Goal: Transaction & Acquisition: Purchase product/service

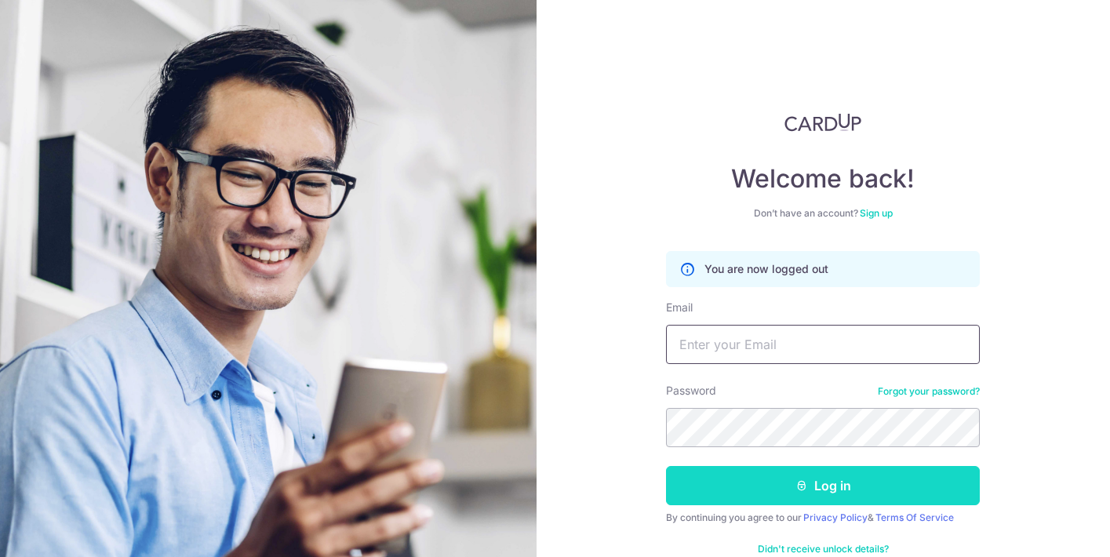
type input "rgaudry@hotmail.com"
click at [727, 492] on button "Log in" at bounding box center [823, 485] width 314 height 39
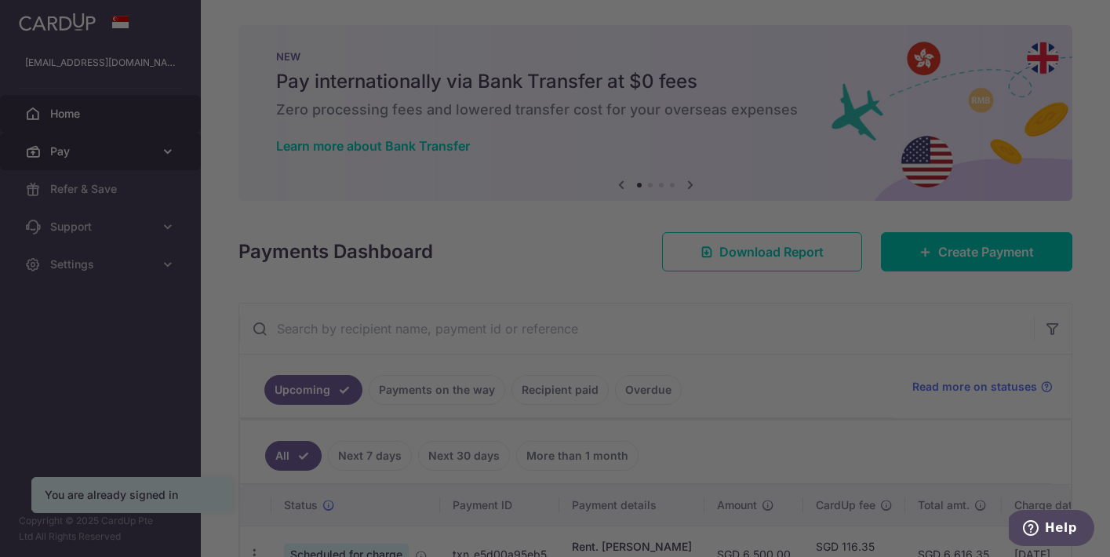
click at [64, 148] on div at bounding box center [560, 281] width 1121 height 563
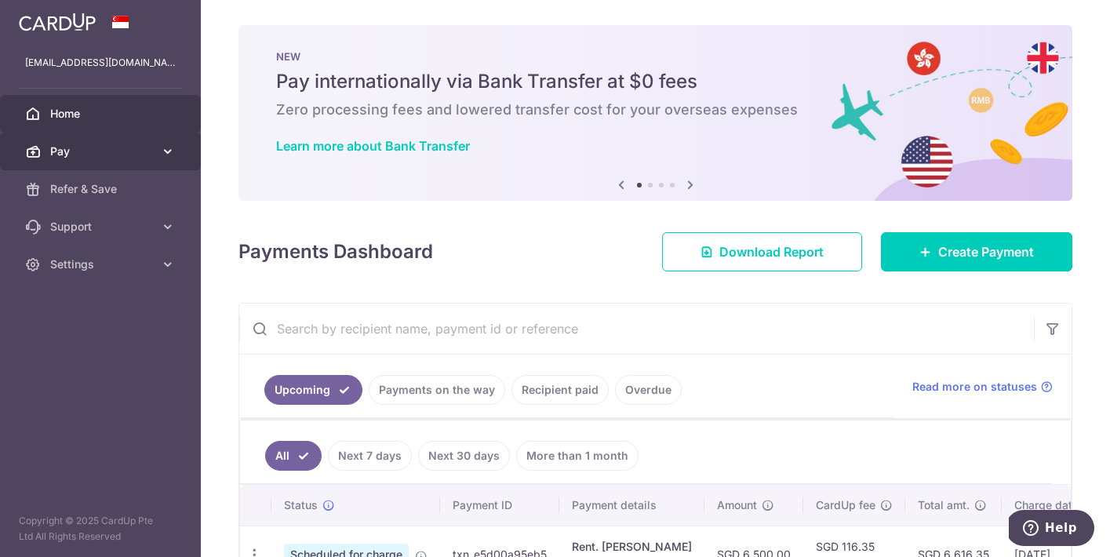
click at [102, 160] on link "Pay" at bounding box center [100, 152] width 201 height 38
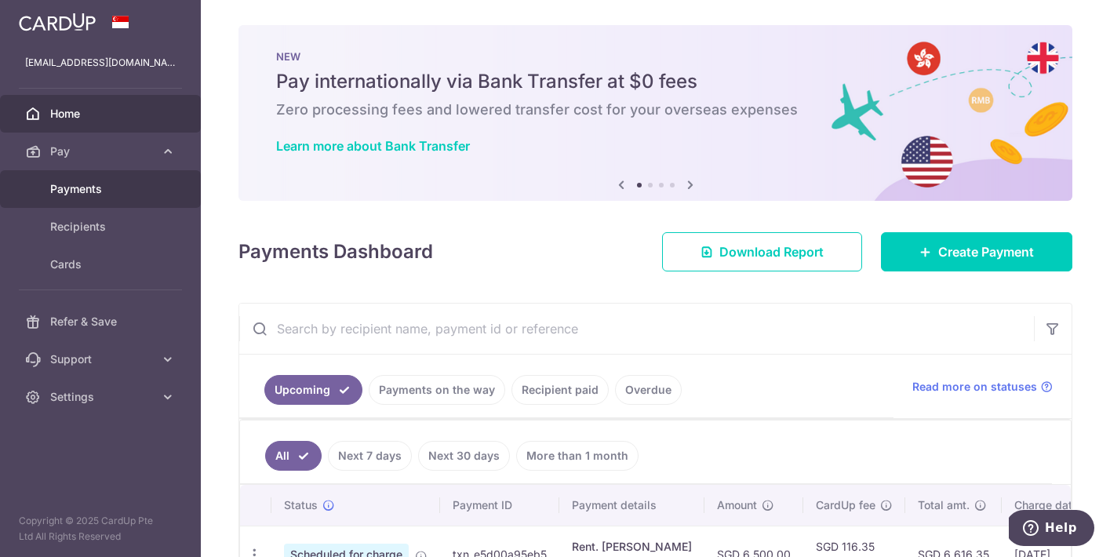
click at [86, 189] on span "Payments" at bounding box center [102, 189] width 104 height 16
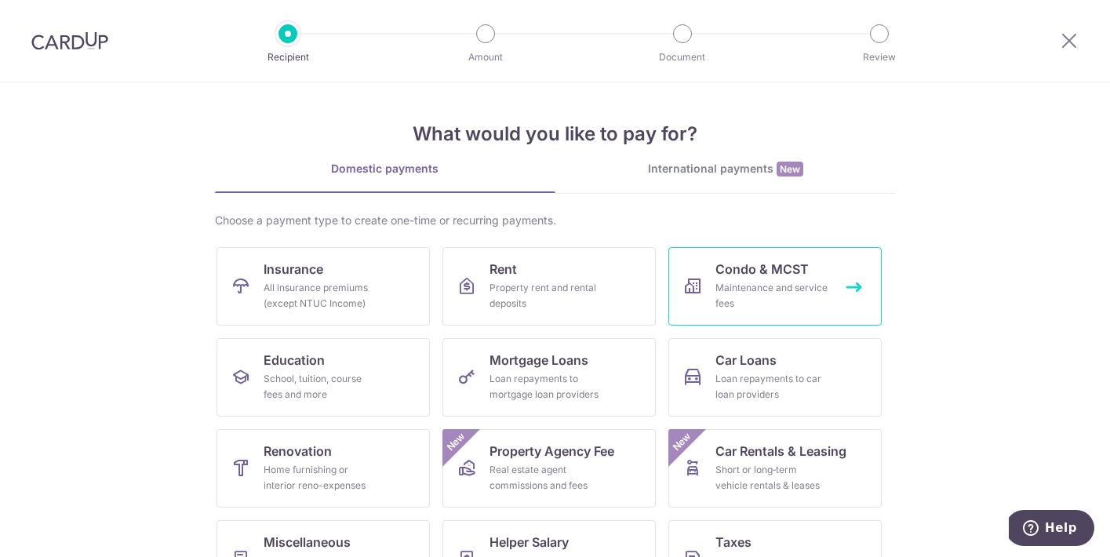
scroll to position [145, 0]
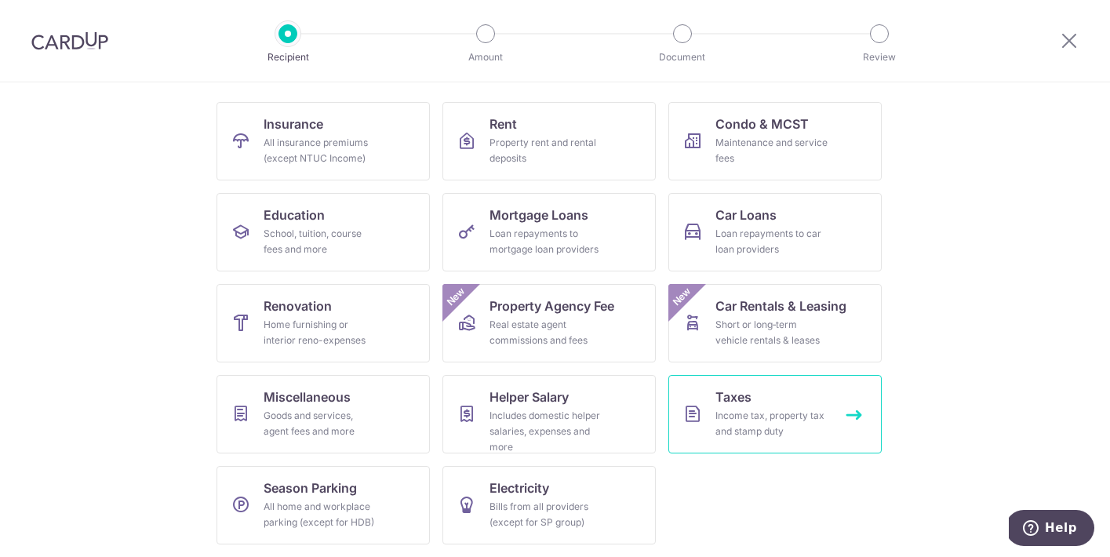
click at [771, 413] on div "Income tax, property tax and stamp duty" at bounding box center [772, 423] width 113 height 31
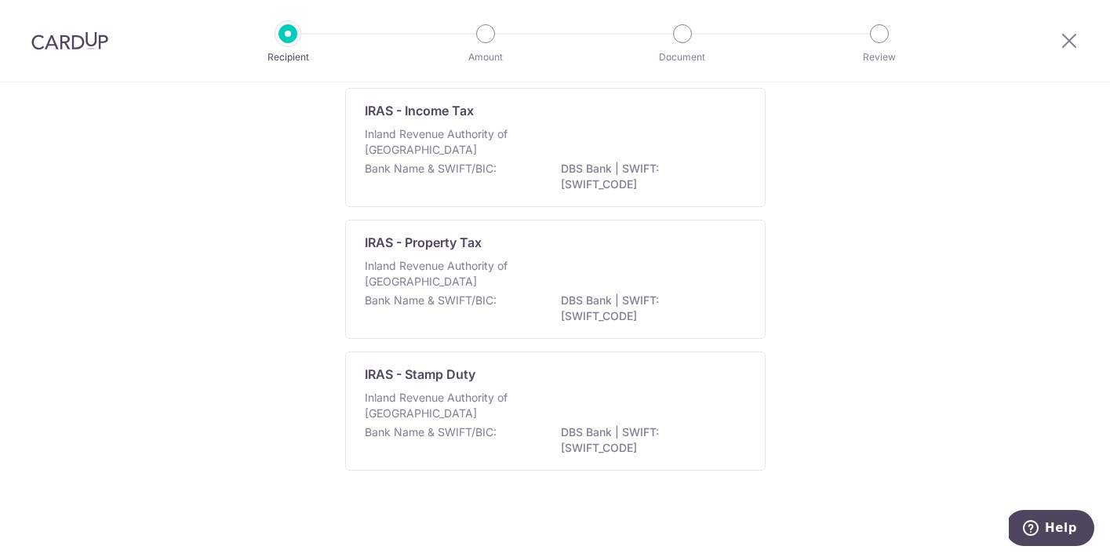
scroll to position [126, 0]
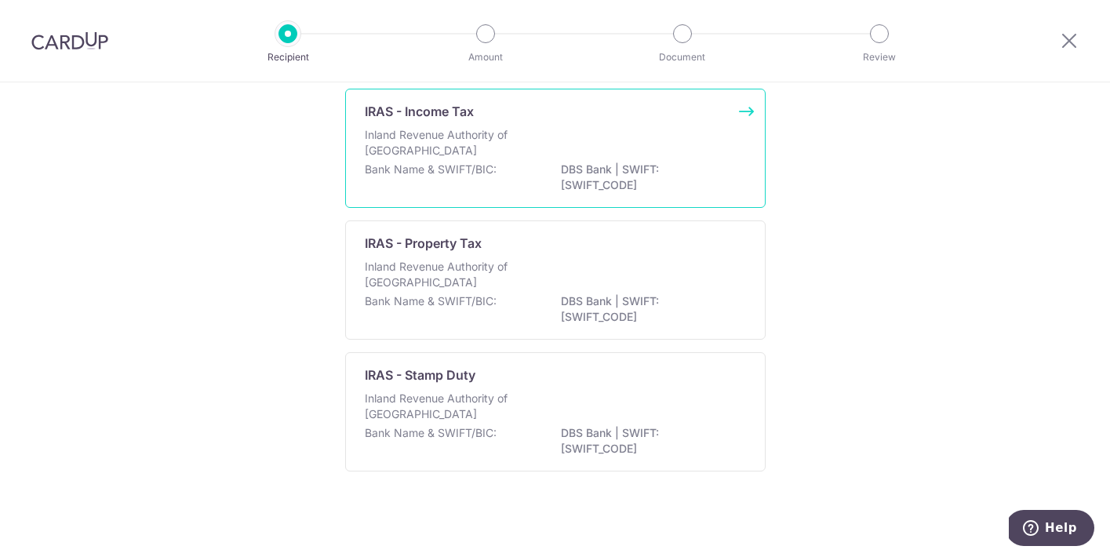
click at [458, 152] on p "Inland Revenue Authority of [GEOGRAPHIC_DATA]" at bounding box center [448, 142] width 166 height 31
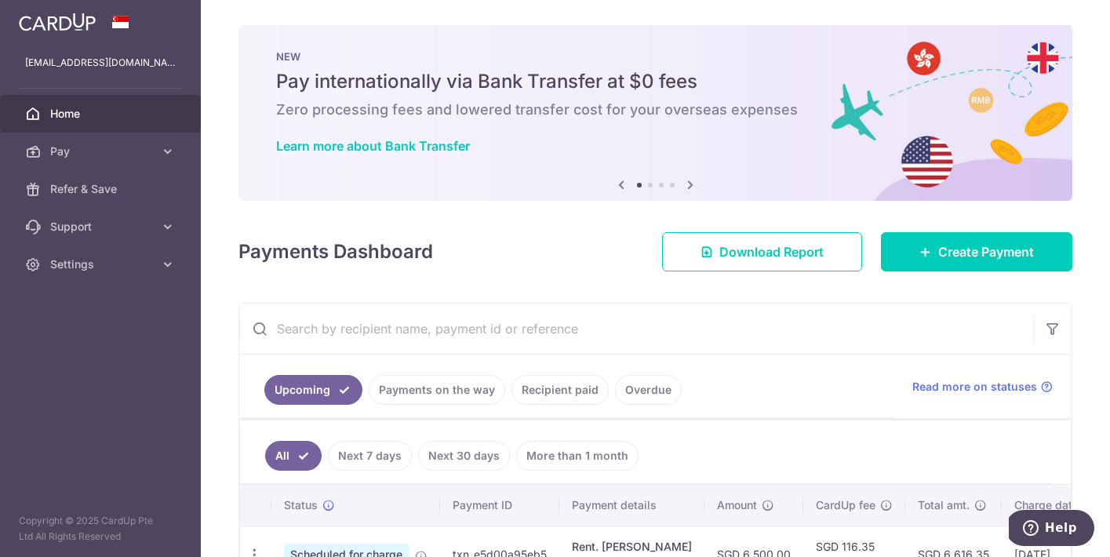
click at [690, 184] on icon at bounding box center [690, 185] width 19 height 20
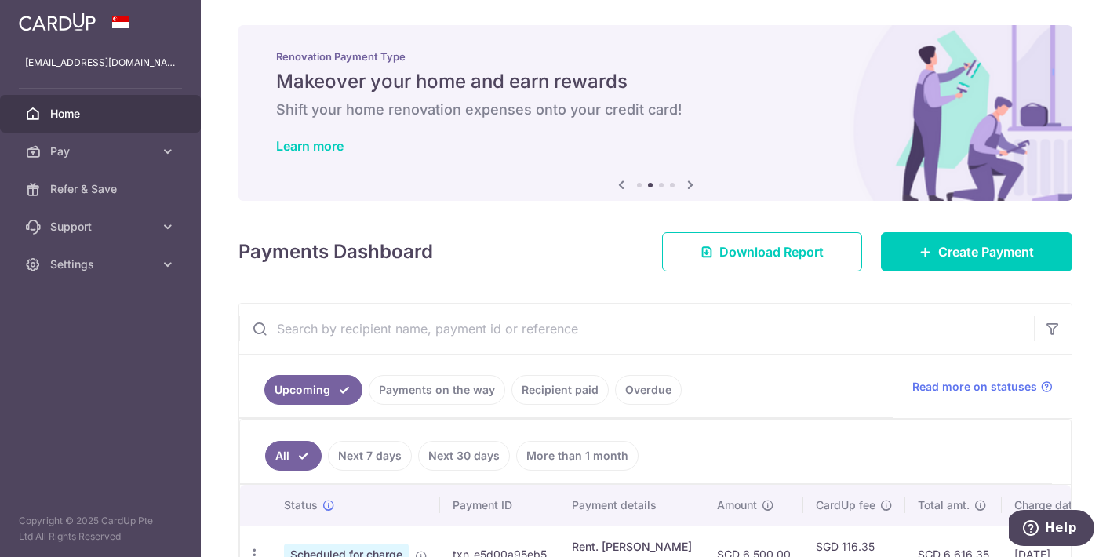
click at [690, 184] on icon at bounding box center [690, 185] width 19 height 20
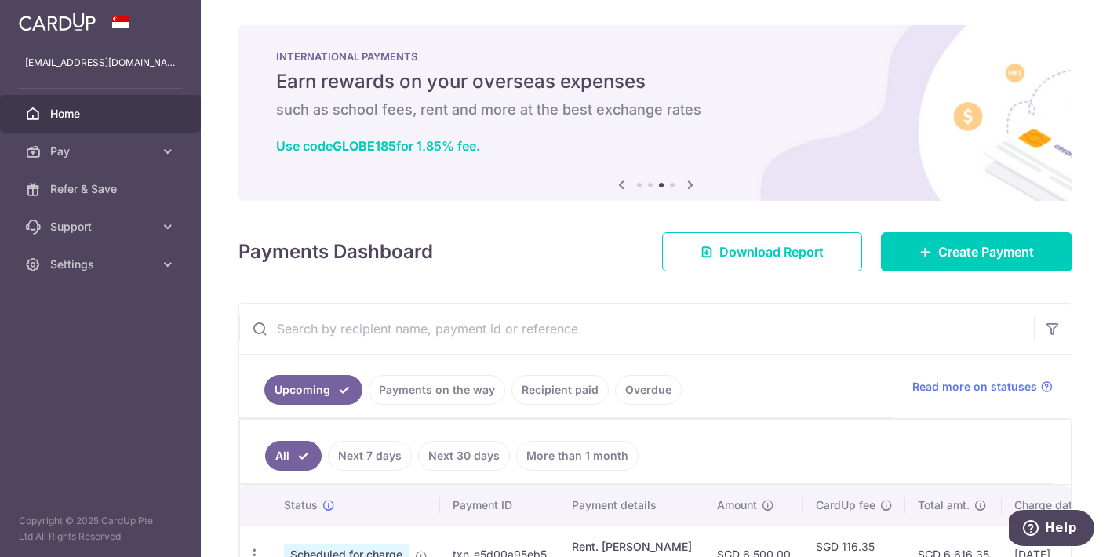
click at [690, 184] on icon at bounding box center [690, 185] width 19 height 20
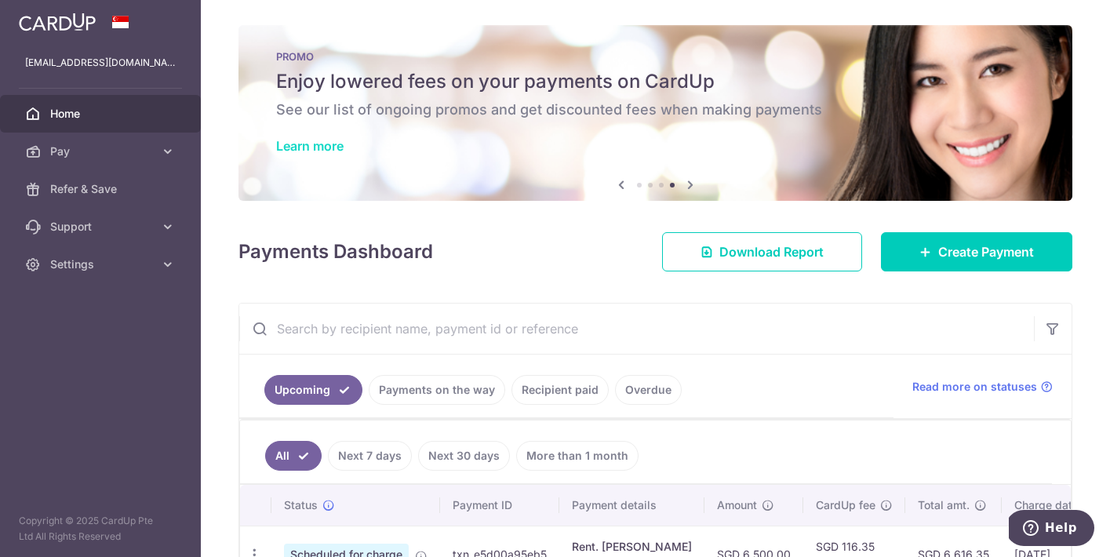
click at [313, 140] on link "Learn more" at bounding box center [309, 146] width 67 height 16
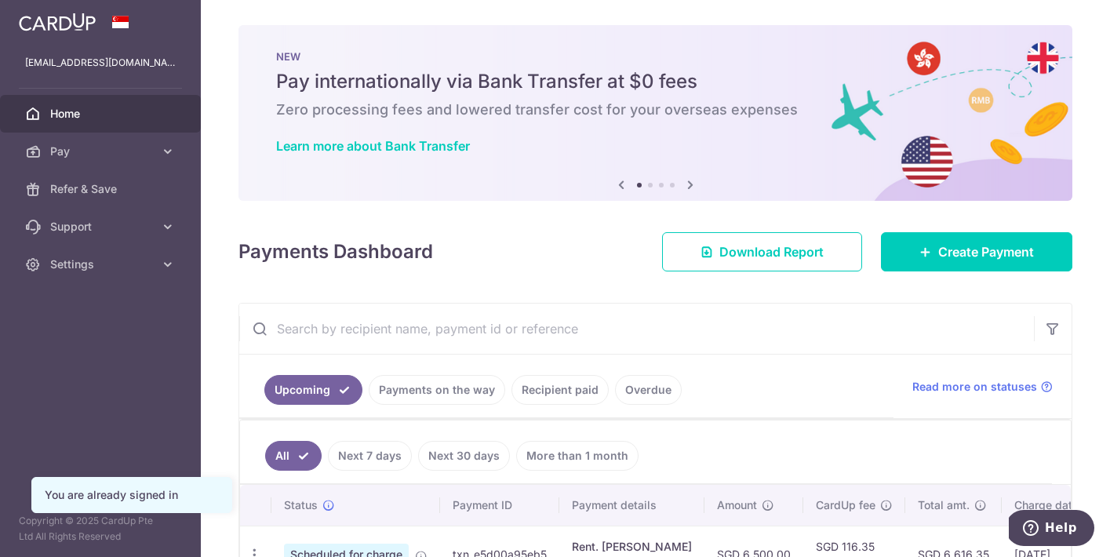
click at [690, 183] on icon at bounding box center [690, 185] width 19 height 20
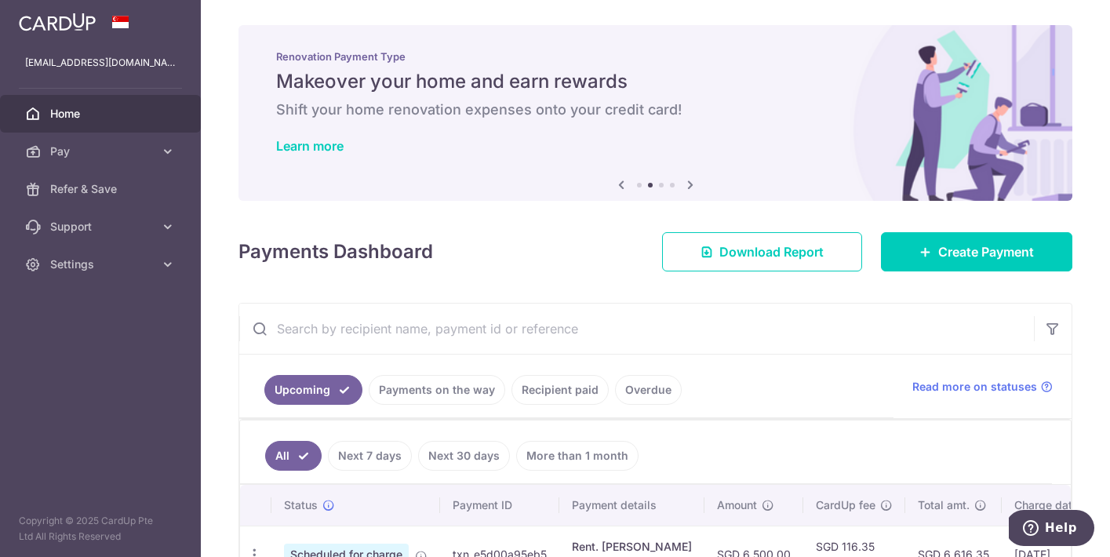
click at [690, 183] on icon at bounding box center [690, 185] width 19 height 20
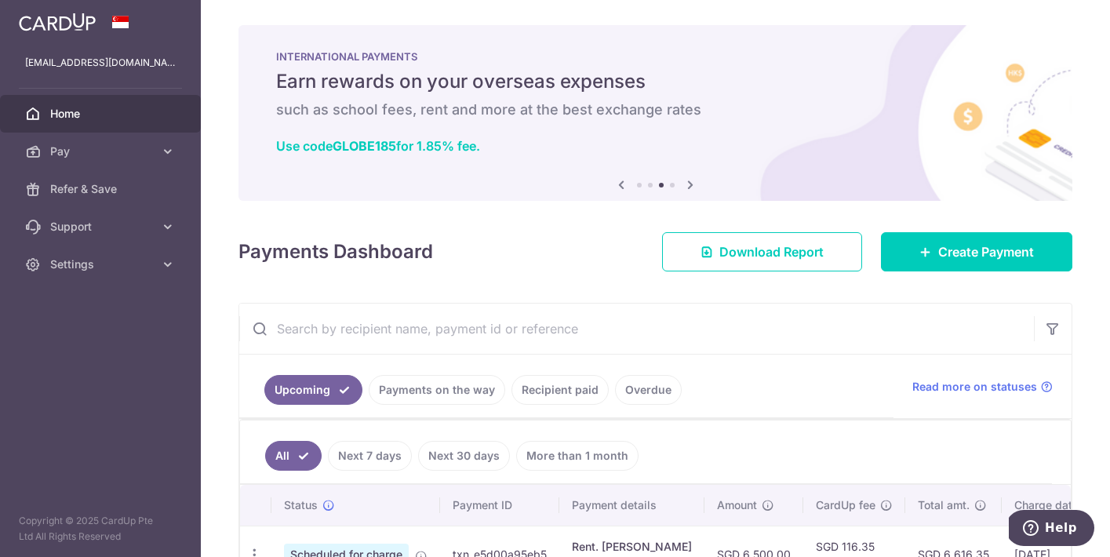
click at [690, 185] on icon at bounding box center [690, 185] width 19 height 20
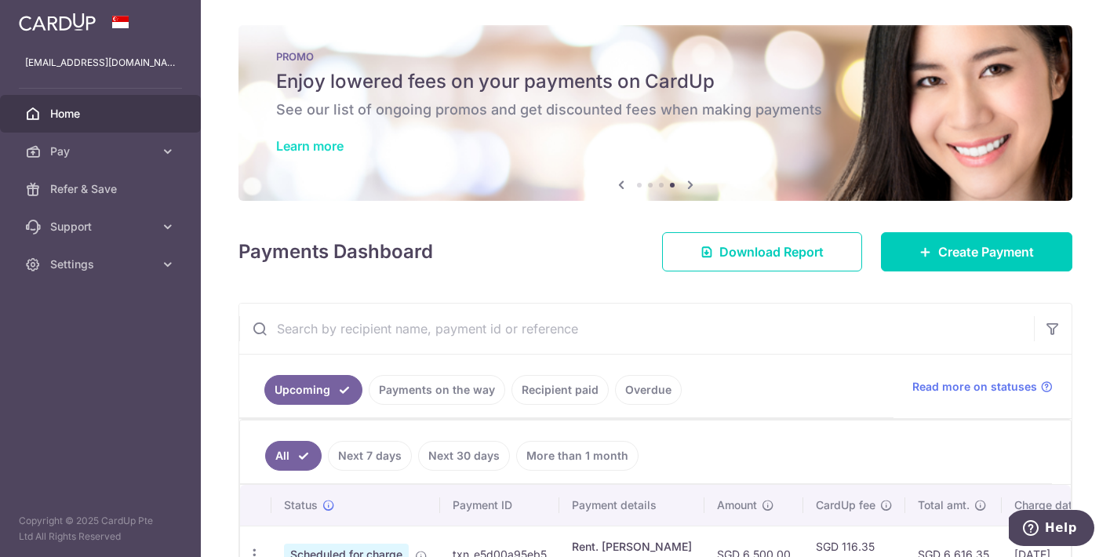
click at [300, 144] on link "Learn more" at bounding box center [309, 146] width 67 height 16
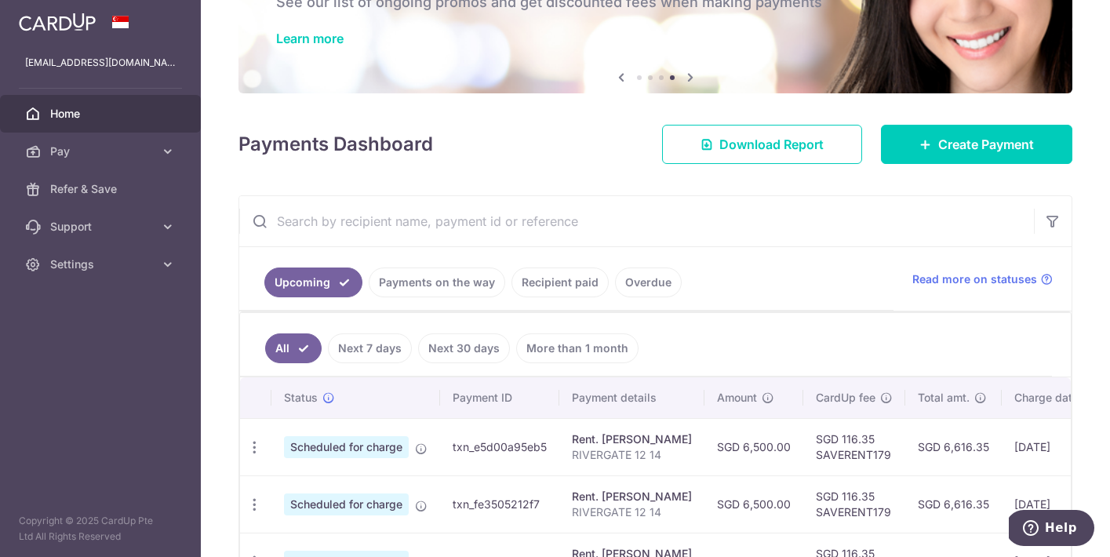
scroll to position [114, 0]
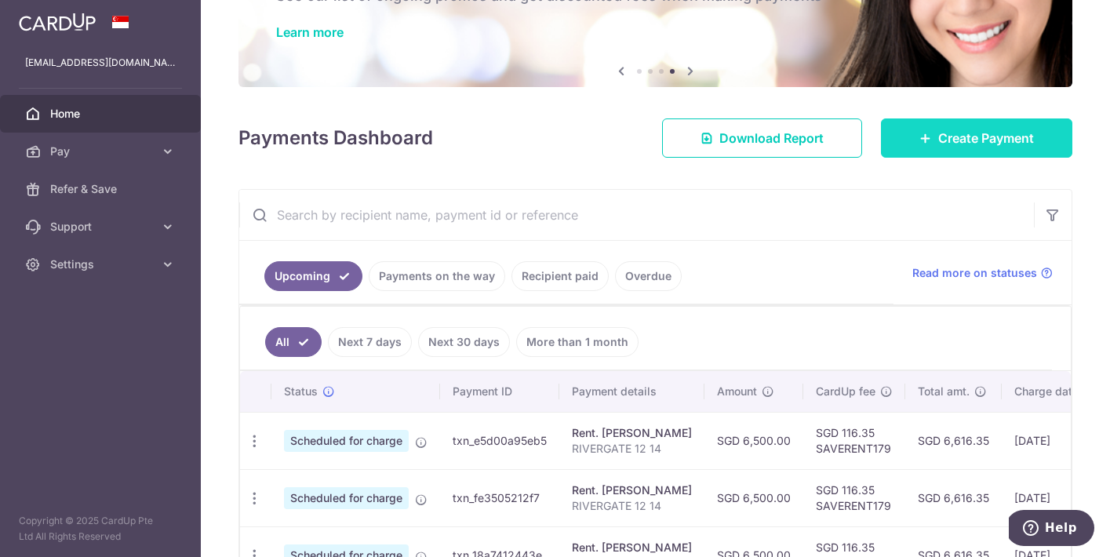
click at [932, 144] on link "Create Payment" at bounding box center [976, 137] width 191 height 39
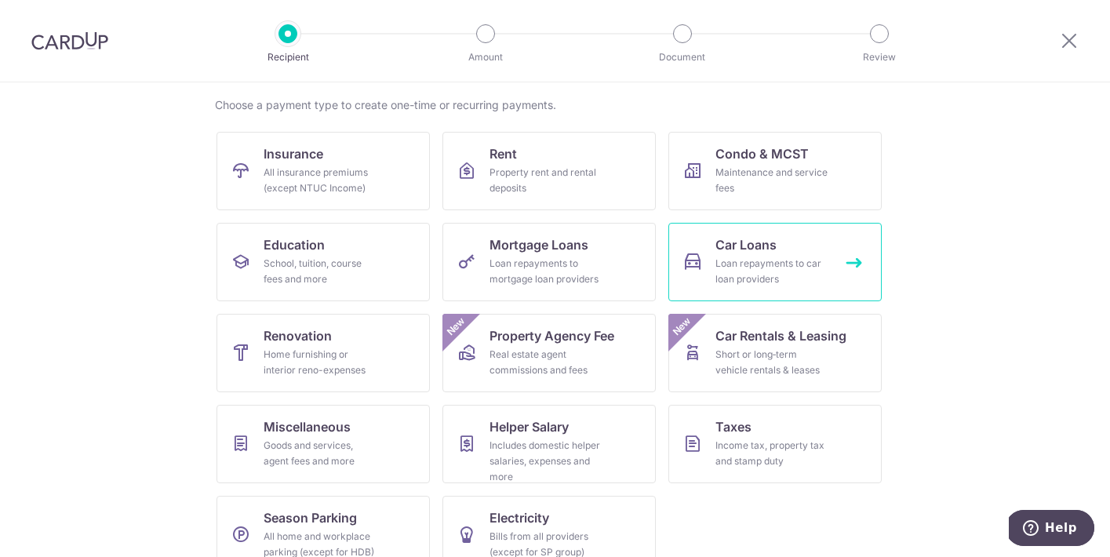
scroll to position [118, 0]
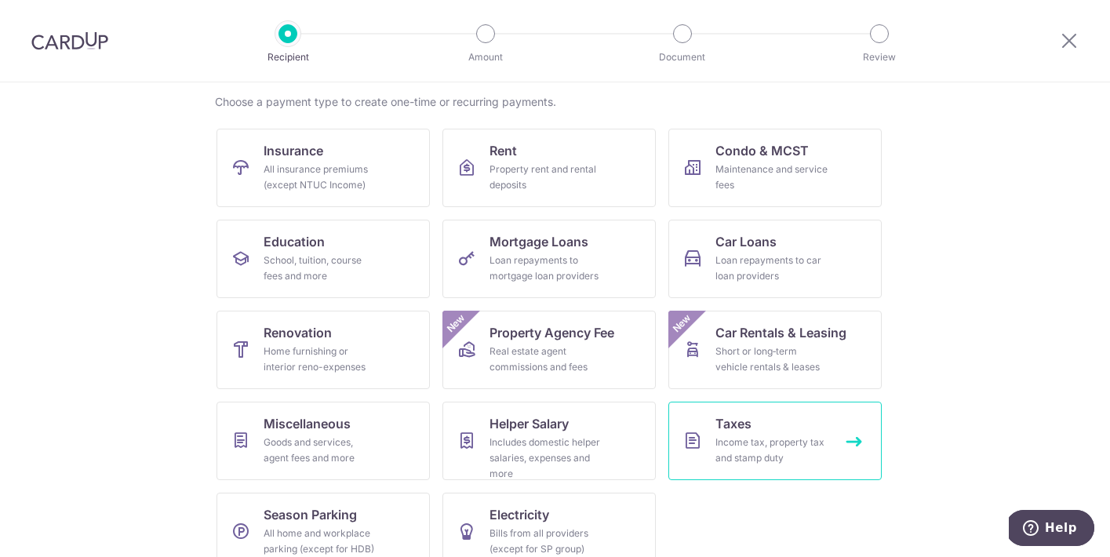
click at [764, 441] on div "Income tax, property tax and stamp duty" at bounding box center [772, 450] width 113 height 31
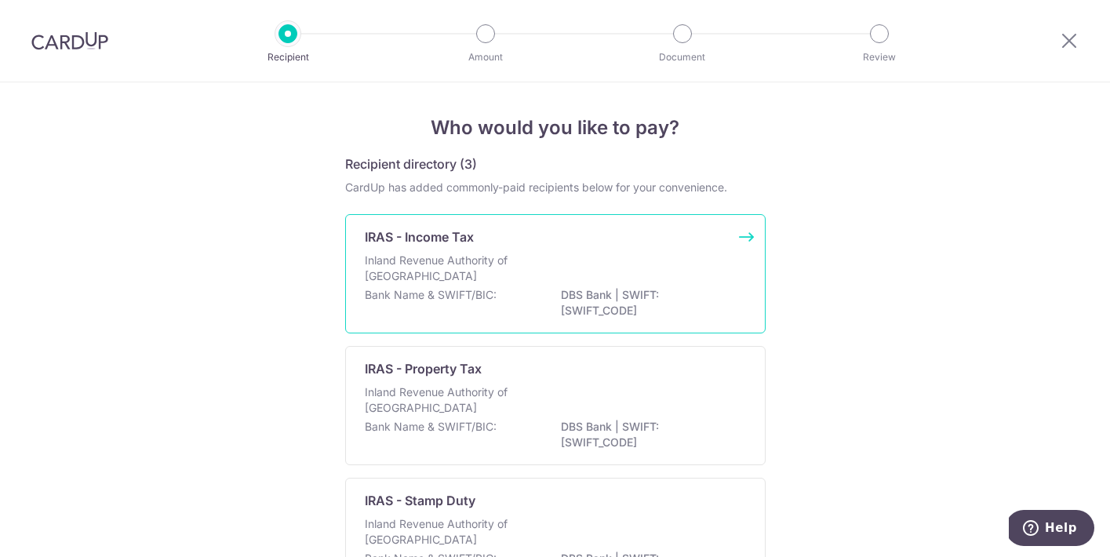
click at [522, 295] on div "Bank Name & SWIFT/BIC: DBS Bank | SWIFT: DBSSSGSGXXX" at bounding box center [555, 303] width 381 height 33
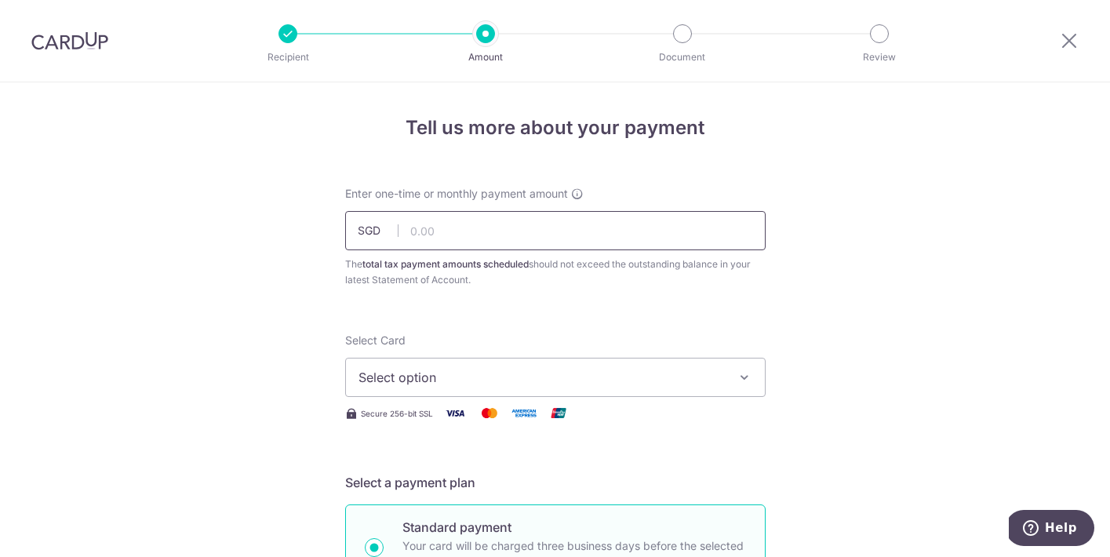
click at [435, 232] on input "text" at bounding box center [555, 230] width 421 height 39
click at [426, 224] on input "text" at bounding box center [555, 230] width 421 height 39
type input "3,400.00"
type input "[DATE]"
type input "VTAX25ONE"
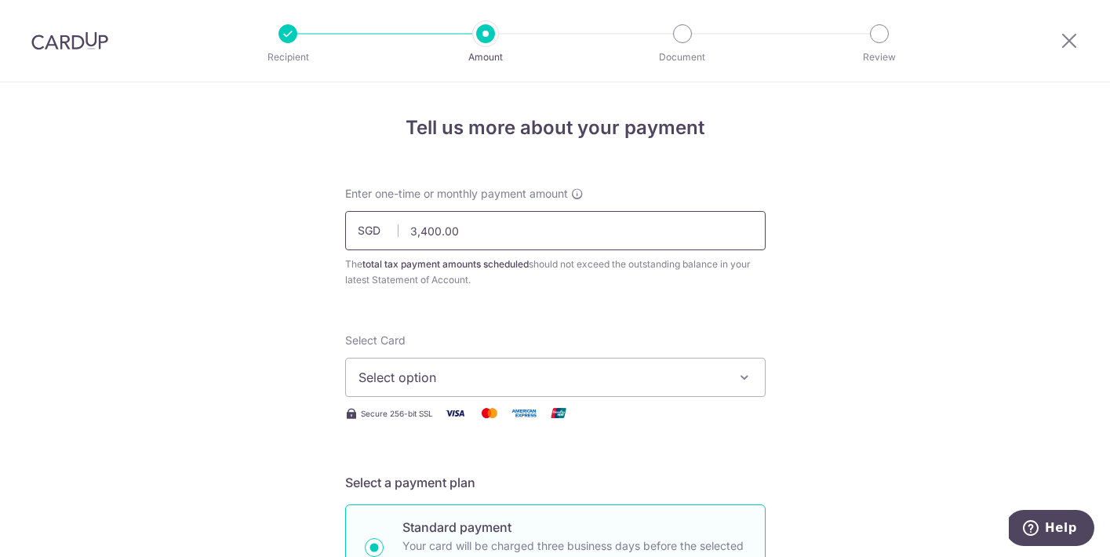
drag, startPoint x: 427, startPoint y: 228, endPoint x: 412, endPoint y: 228, distance: 14.9
click at [412, 228] on input "3,400.00" at bounding box center [555, 230] width 421 height 39
type input "4,800.00"
click at [432, 382] on span "Select option" at bounding box center [542, 377] width 366 height 19
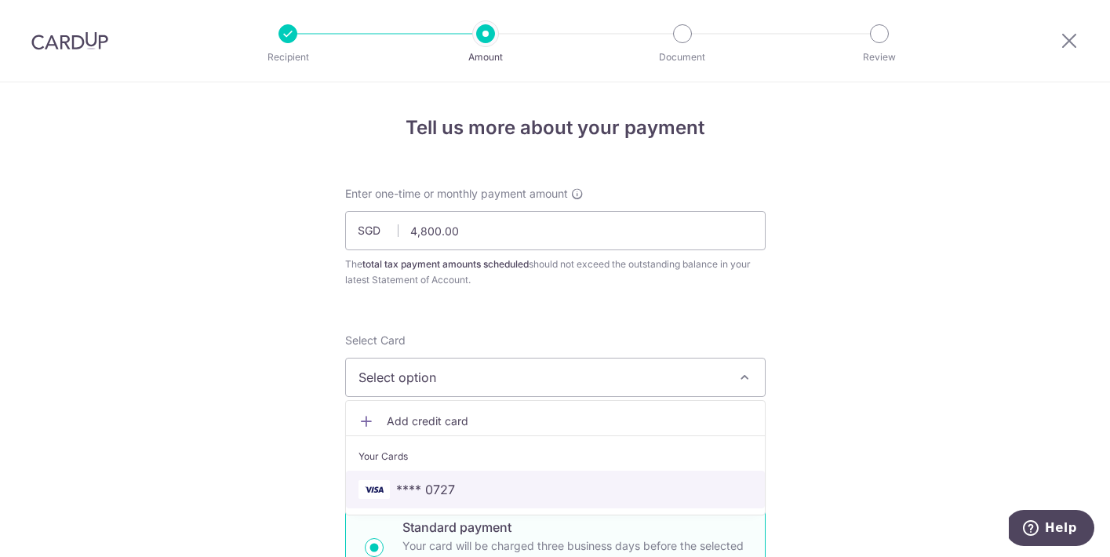
click at [436, 481] on span "**** 0727" at bounding box center [425, 489] width 59 height 19
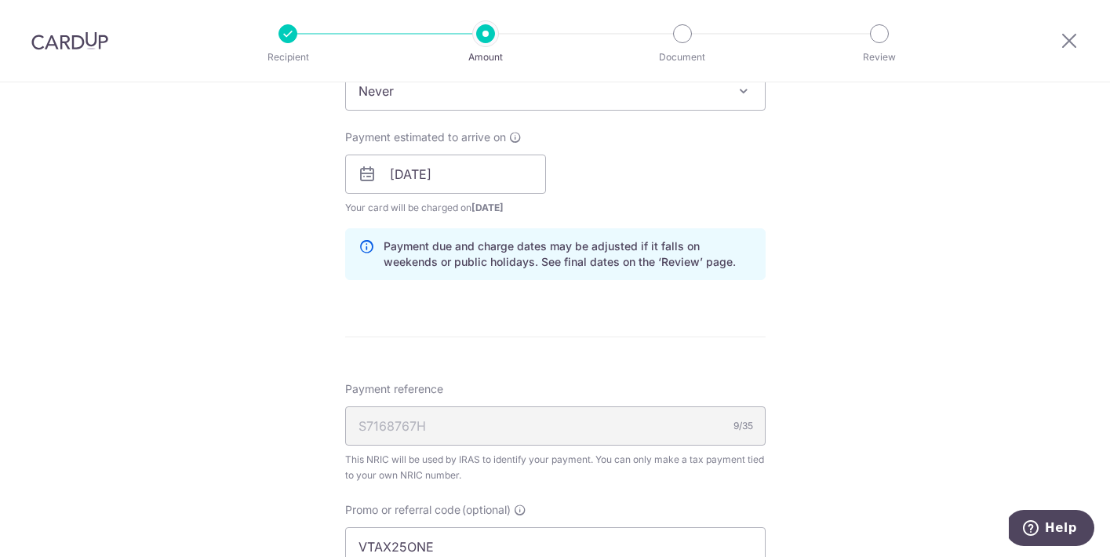
scroll to position [716, 0]
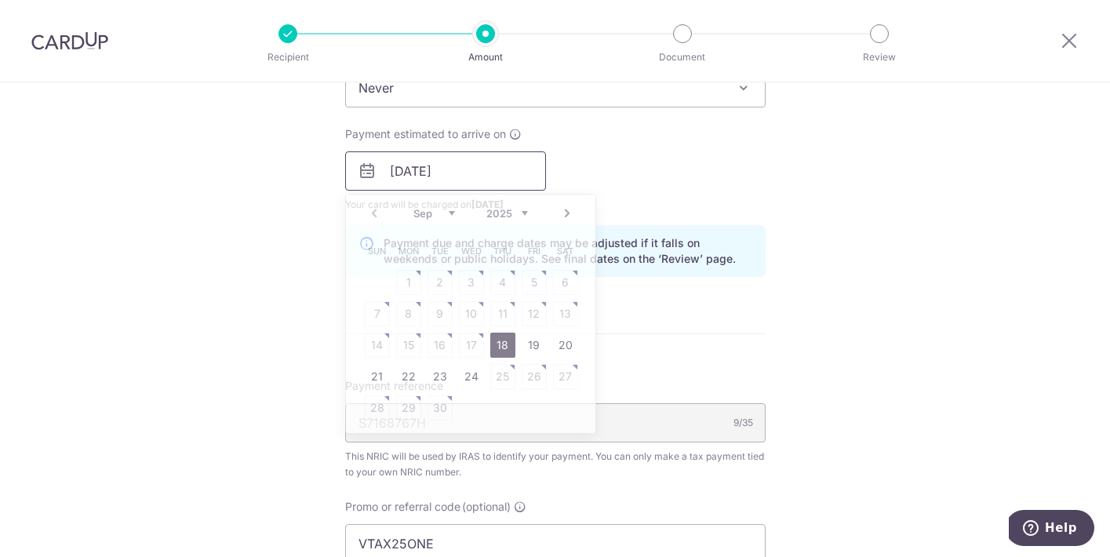
click at [449, 170] on input "22/07/2025" at bounding box center [445, 170] width 201 height 39
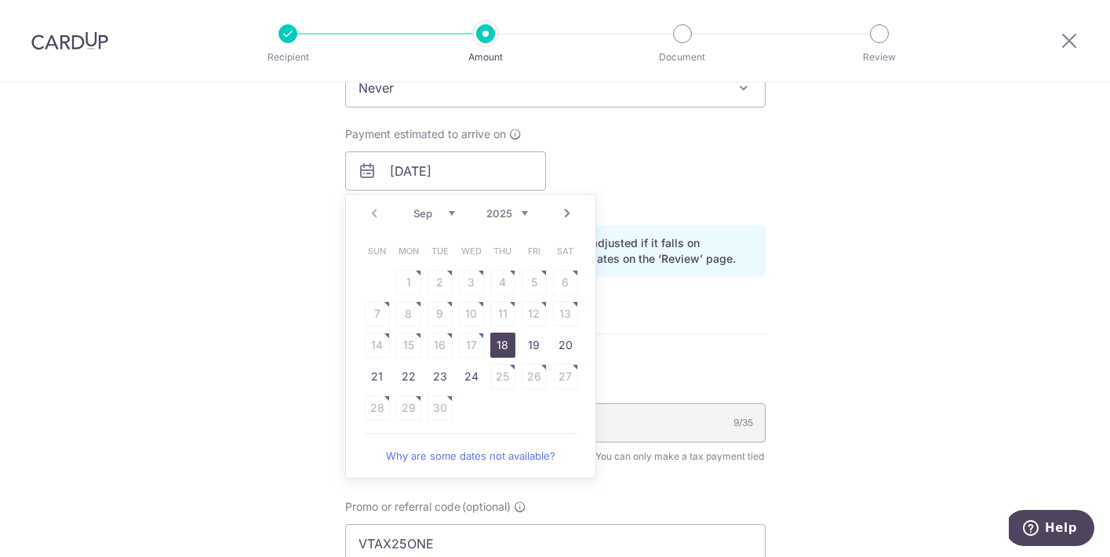
click at [502, 344] on link "18" at bounding box center [502, 345] width 25 height 25
type input "18/09/2025"
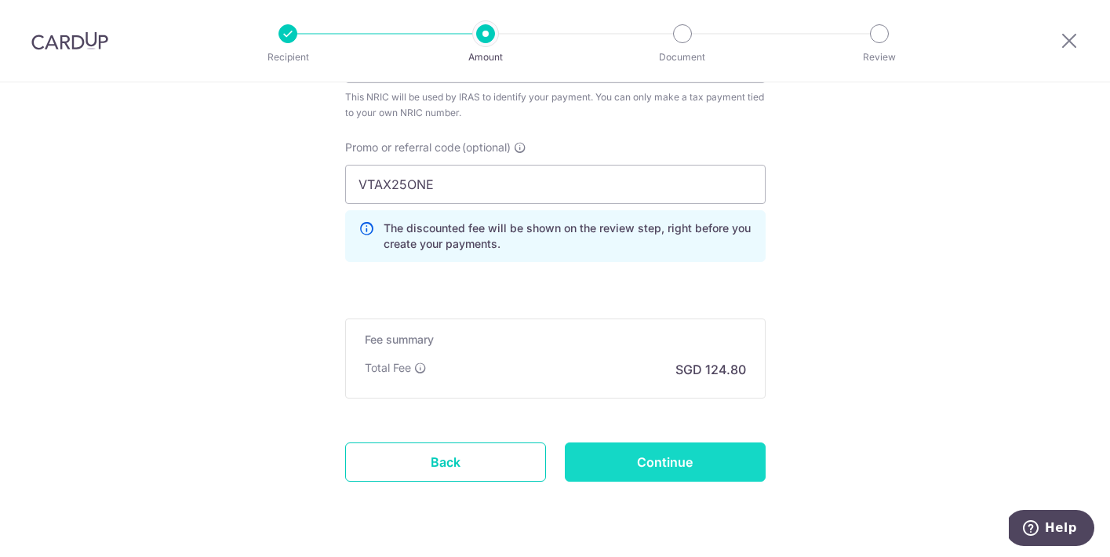
scroll to position [1079, 0]
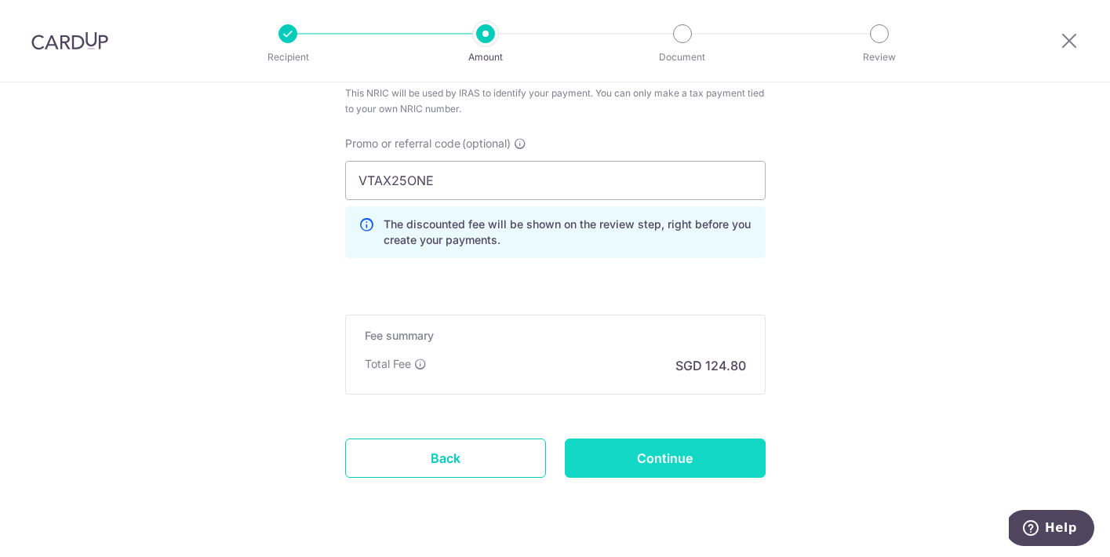
click at [642, 451] on input "Continue" at bounding box center [665, 458] width 201 height 39
type input "Create Schedule"
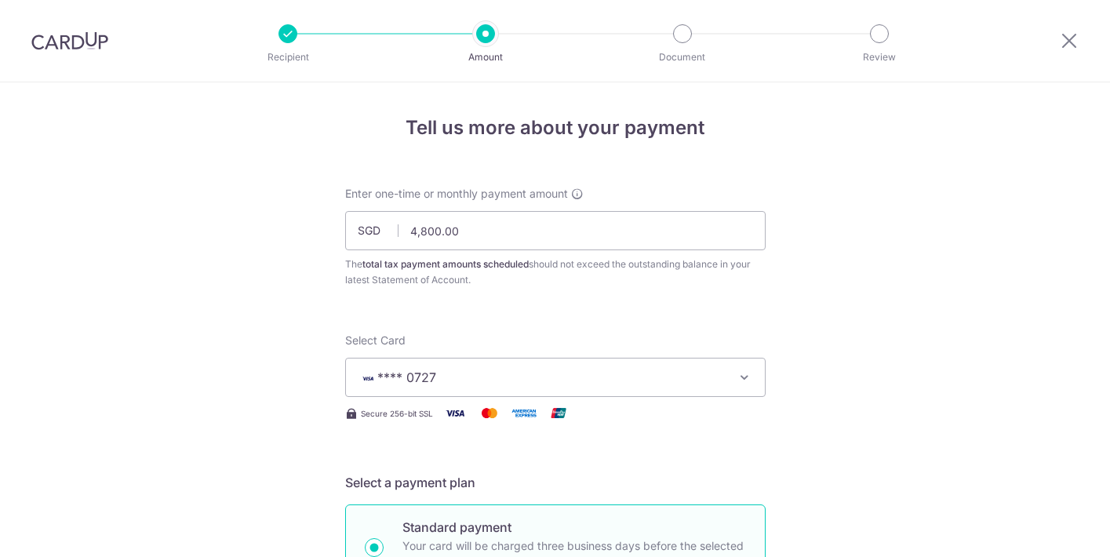
scroll to position [1139, 0]
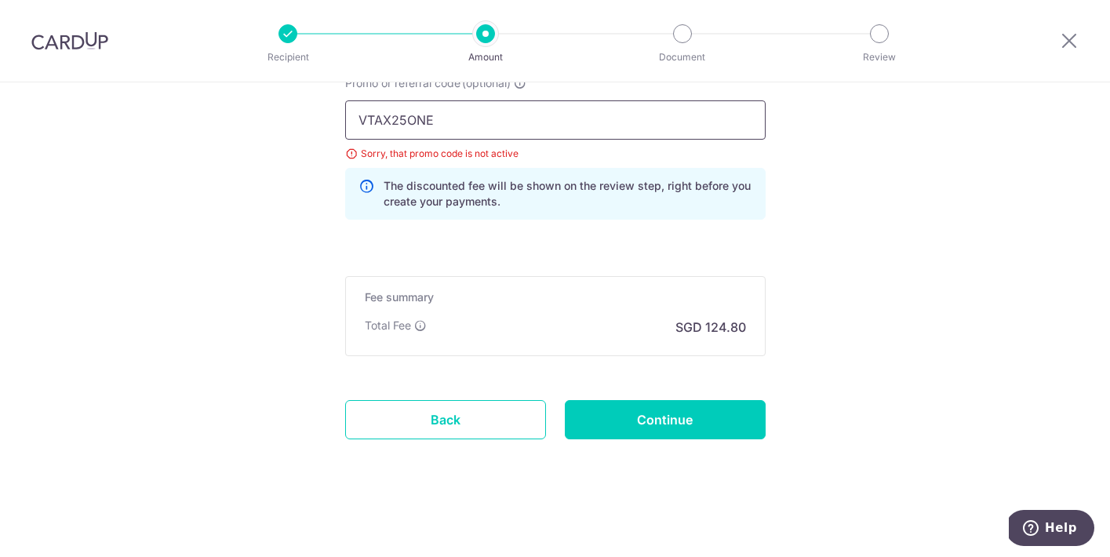
drag, startPoint x: 451, startPoint y: 118, endPoint x: 285, endPoint y: 110, distance: 166.5
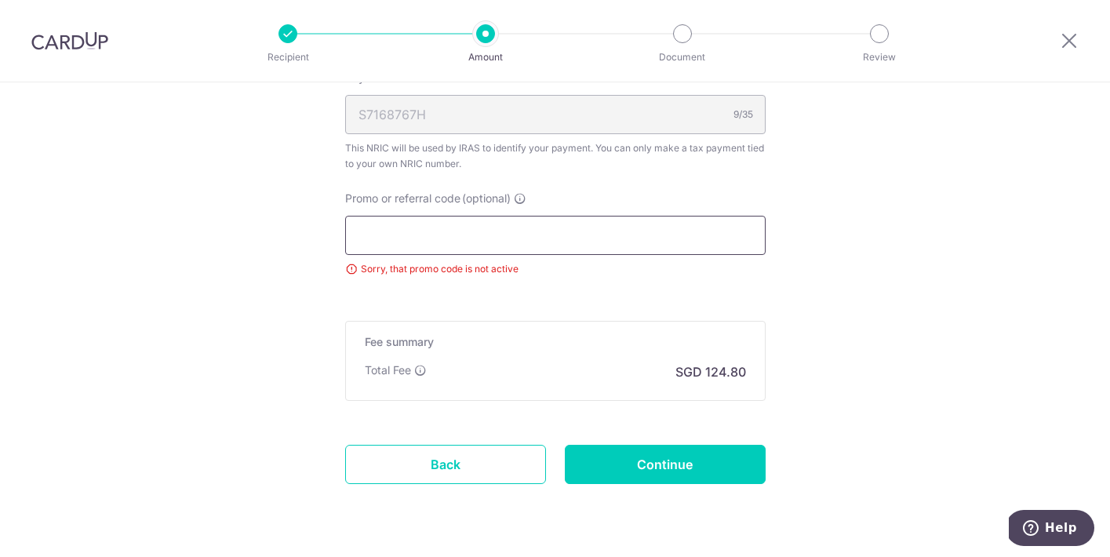
scroll to position [1028, 0]
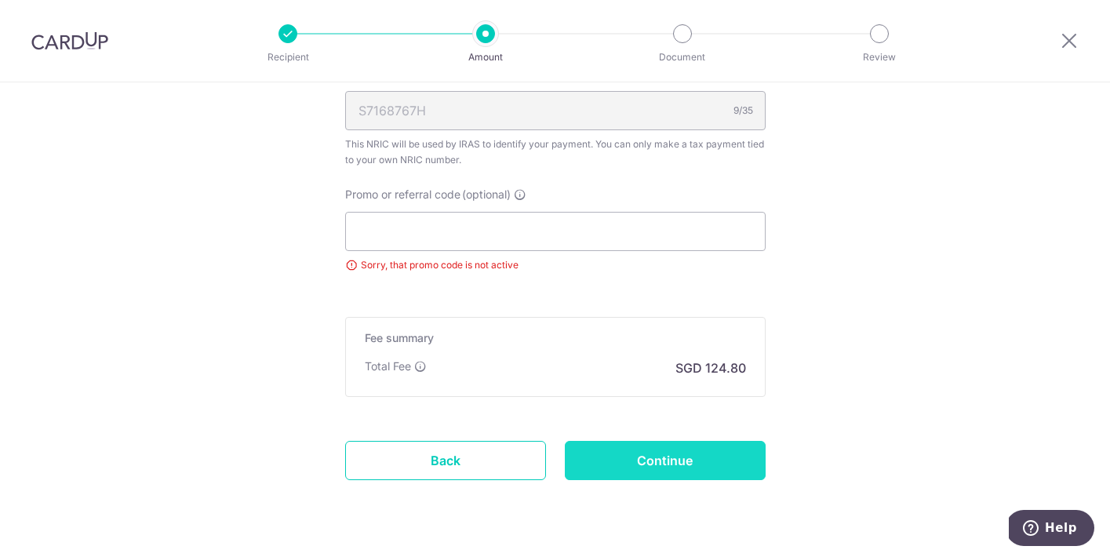
click at [664, 461] on input "Continue" at bounding box center [665, 460] width 201 height 39
type input "Update Schedule"
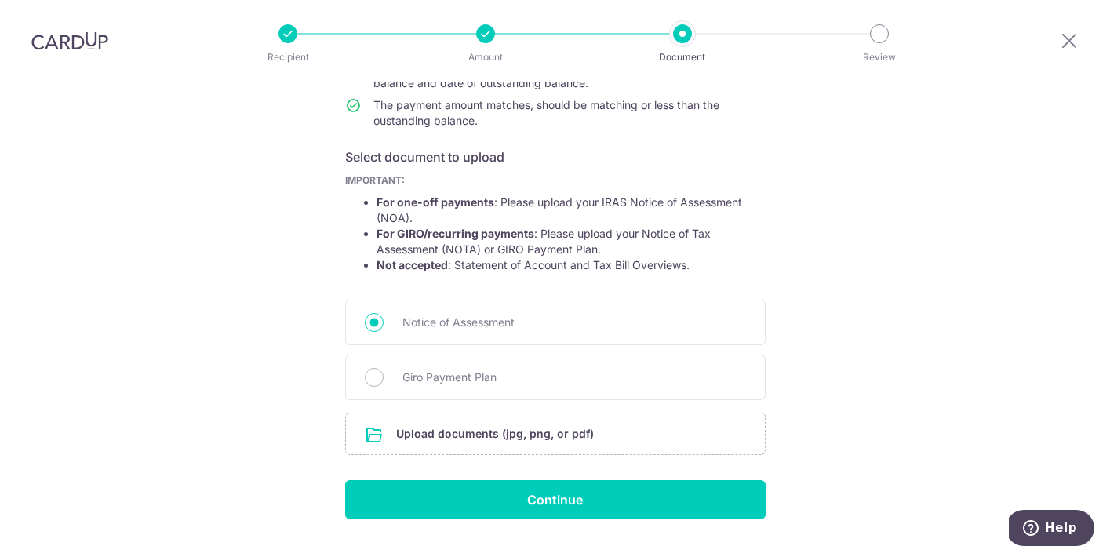
scroll to position [244, 0]
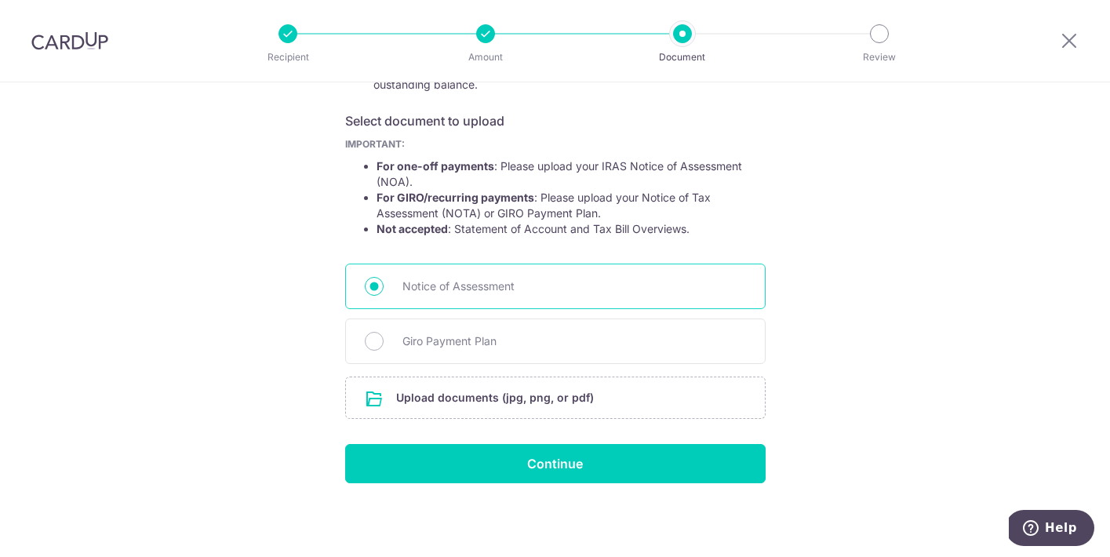
click at [420, 280] on span "Notice of Assessment" at bounding box center [574, 286] width 344 height 19
click at [384, 280] on input "Notice of Assessment" at bounding box center [374, 286] width 19 height 19
click at [448, 390] on input "file" at bounding box center [555, 397] width 419 height 41
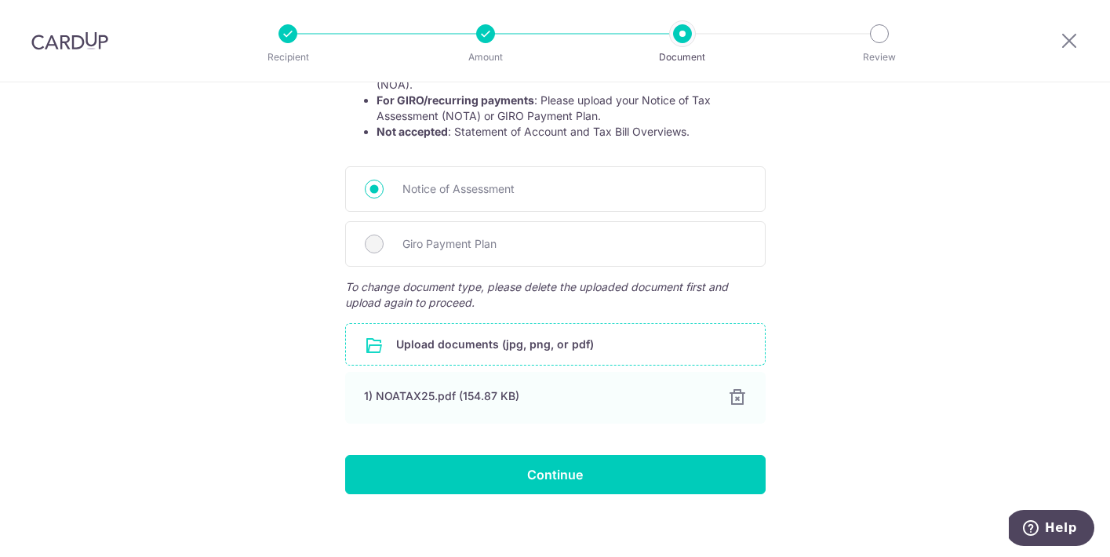
scroll to position [352, 0]
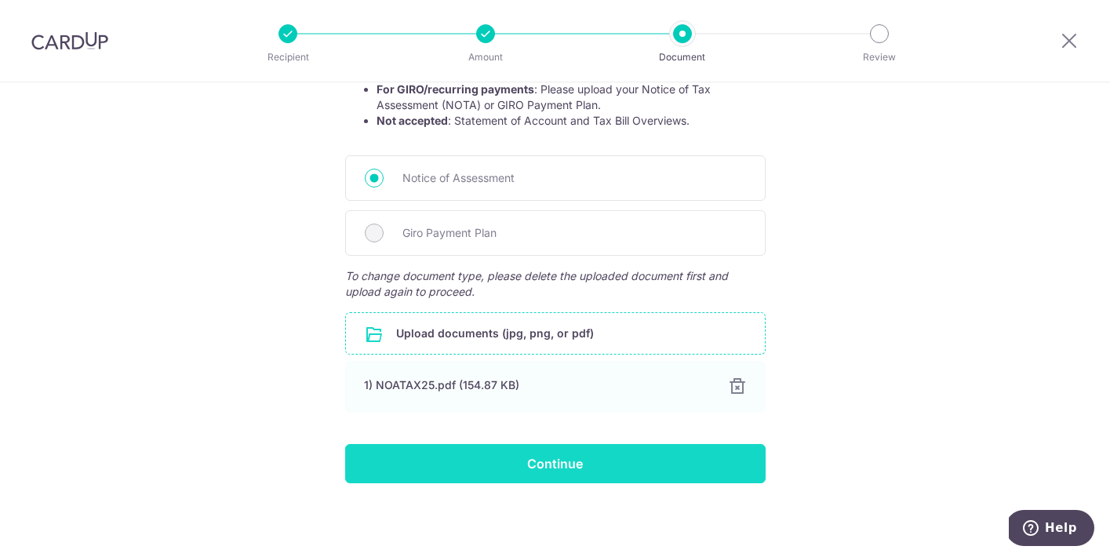
click at [616, 464] on input "Continue" at bounding box center [555, 463] width 421 height 39
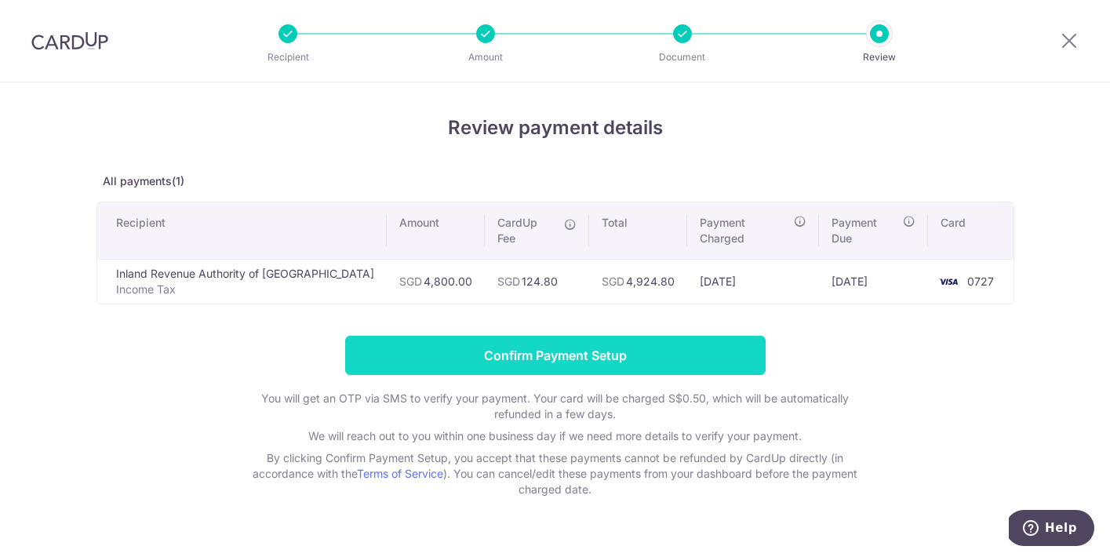
click at [613, 336] on input "Confirm Payment Setup" at bounding box center [555, 355] width 421 height 39
